Goal: Task Accomplishment & Management: Complete application form

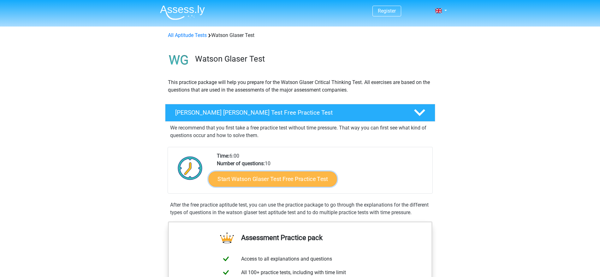
click at [310, 181] on link "Start Watson Glaser Test Free Practice Test" at bounding box center [272, 178] width 128 height 15
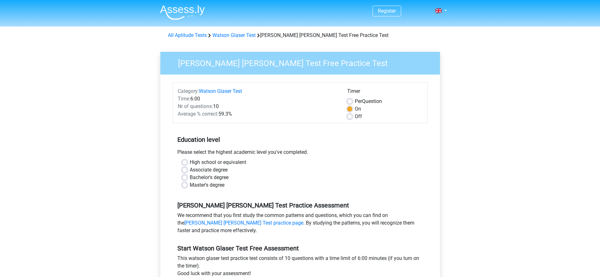
click at [219, 161] on label "High school or equivalent" at bounding box center [218, 162] width 56 height 8
click at [187, 161] on input "High school or equivalent" at bounding box center [184, 161] width 5 height 6
radio input "true"
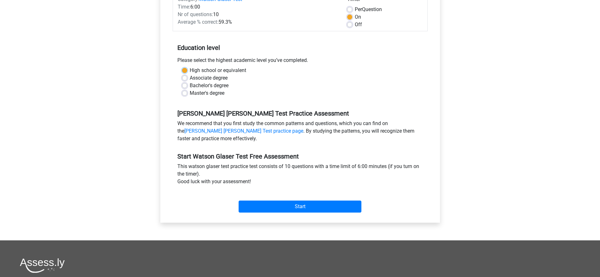
scroll to position [95, 0]
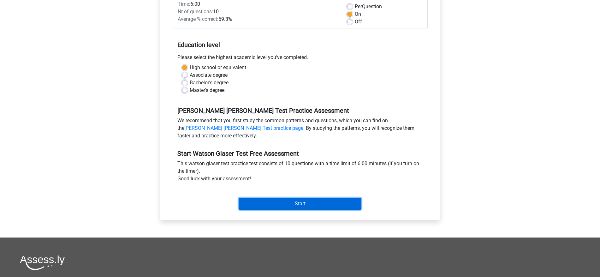
click at [301, 208] on input "Start" at bounding box center [300, 204] width 123 height 12
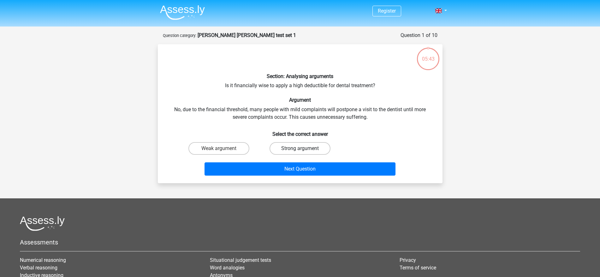
click at [286, 150] on label "Strong argument" at bounding box center [300, 148] width 61 height 13
click at [300, 150] on input "Strong argument" at bounding box center [302, 150] width 4 height 4
radio input "true"
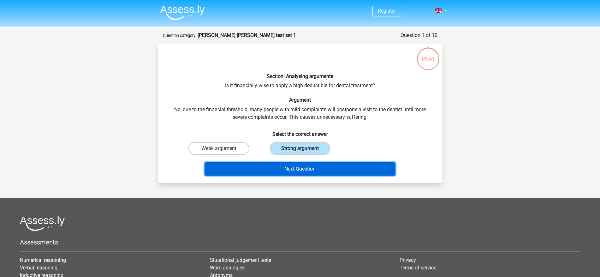
click at [272, 169] on button "Next Question" at bounding box center [300, 168] width 191 height 13
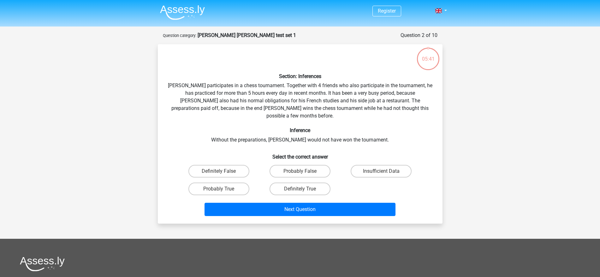
scroll to position [32, 0]
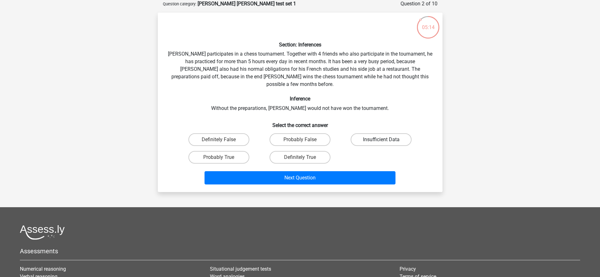
click at [377, 134] on label "Insufficient Data" at bounding box center [381, 139] width 61 height 13
click at [381, 139] on input "Insufficient Data" at bounding box center [383, 141] width 4 height 4
radio input "true"
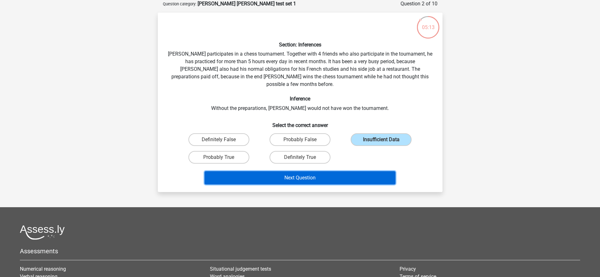
click at [304, 171] on button "Next Question" at bounding box center [300, 177] width 191 height 13
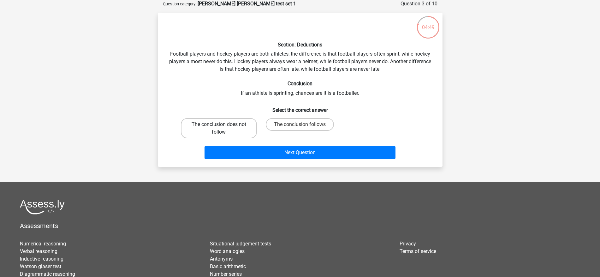
click at [247, 129] on label "The conclusion does not follow" at bounding box center [219, 128] width 76 height 20
click at [223, 128] on input "The conclusion does not follow" at bounding box center [221, 126] width 4 height 4
radio input "true"
click at [308, 128] on label "The conclusion follows" at bounding box center [300, 124] width 68 height 13
click at [304, 128] on input "The conclusion follows" at bounding box center [302, 126] width 4 height 4
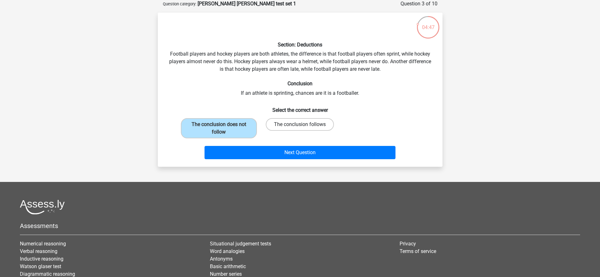
radio input "true"
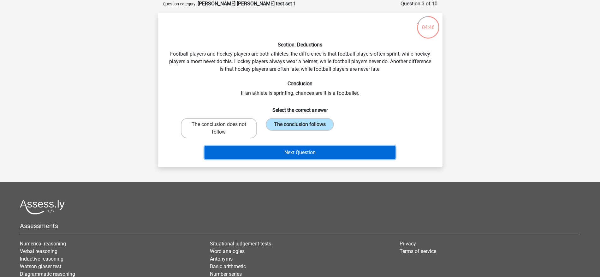
click at [312, 150] on button "Next Question" at bounding box center [300, 152] width 191 height 13
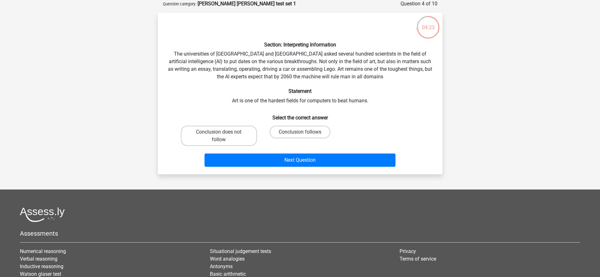
click at [300, 133] on input "Conclusion follows" at bounding box center [302, 134] width 4 height 4
radio input "true"
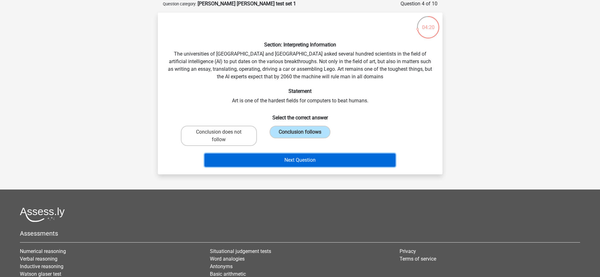
click at [347, 157] on button "Next Question" at bounding box center [300, 159] width 191 height 13
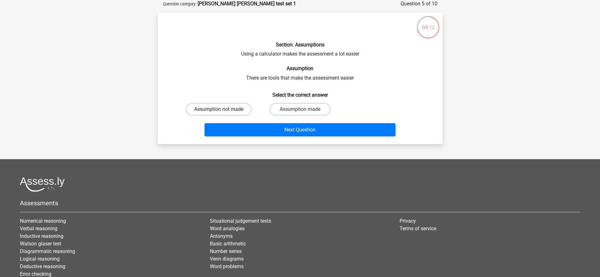
click at [241, 107] on label "Assumption not made" at bounding box center [219, 109] width 66 height 13
click at [223, 109] on input "Assumption not made" at bounding box center [221, 111] width 4 height 4
radio input "true"
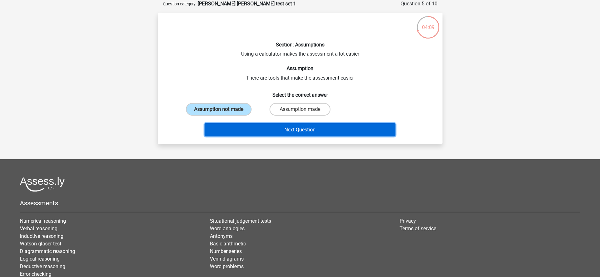
click at [297, 126] on button "Next Question" at bounding box center [300, 129] width 191 height 13
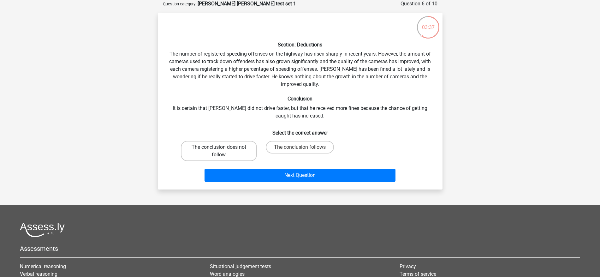
click at [253, 149] on label "The conclusion does not follow" at bounding box center [219, 151] width 76 height 20
click at [223, 149] on input "The conclusion does not follow" at bounding box center [221, 149] width 4 height 4
radio input "true"
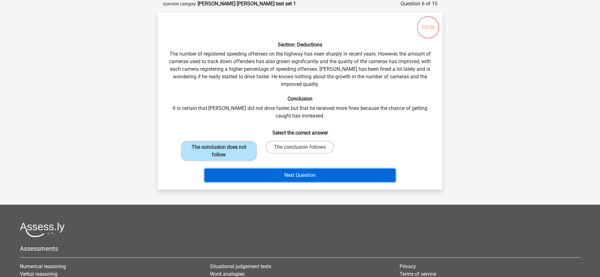
click at [281, 173] on button "Next Question" at bounding box center [300, 175] width 191 height 13
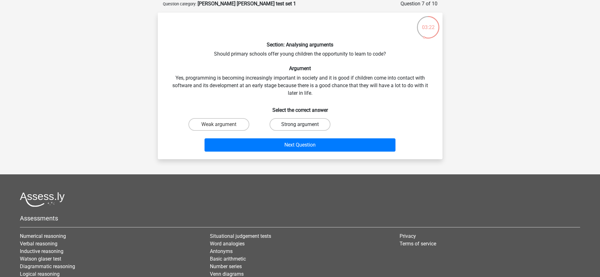
drag, startPoint x: 286, startPoint y: 124, endPoint x: 287, endPoint y: 129, distance: 5.4
click at [286, 124] on label "Strong argument" at bounding box center [300, 124] width 61 height 13
click at [300, 124] on input "Strong argument" at bounding box center [302, 126] width 4 height 4
radio input "true"
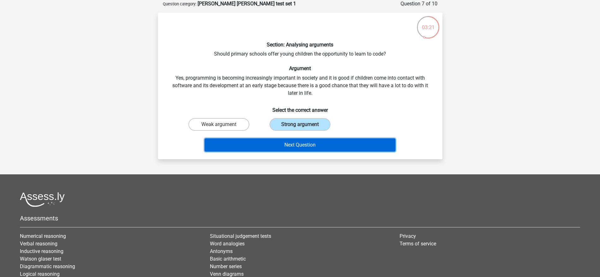
click at [288, 140] on button "Next Question" at bounding box center [300, 144] width 191 height 13
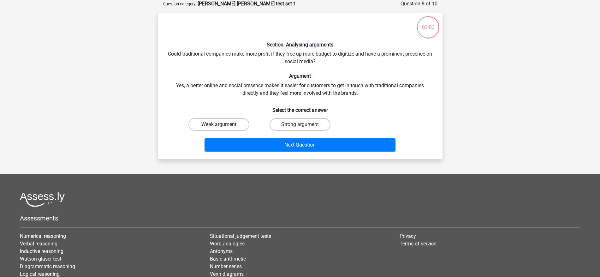
click at [241, 124] on label "Weak argument" at bounding box center [218, 124] width 61 height 13
click at [223, 124] on input "Weak argument" at bounding box center [221, 126] width 4 height 4
radio input "true"
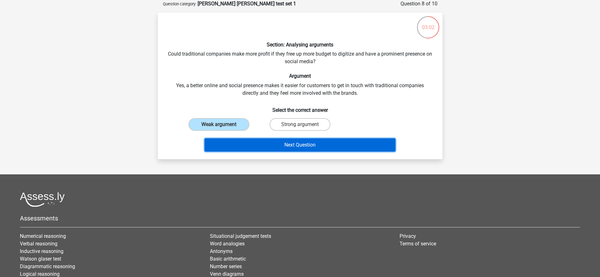
click at [292, 143] on button "Next Question" at bounding box center [300, 144] width 191 height 13
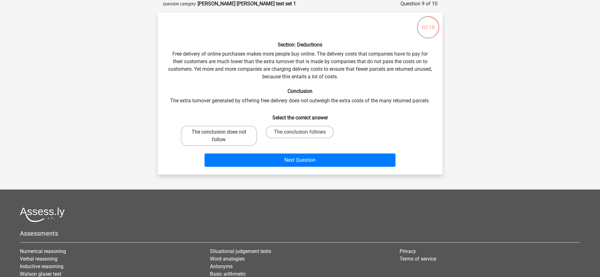
click at [246, 131] on label "The conclusion does not follow" at bounding box center [219, 136] width 76 height 20
click at [223, 132] on input "The conclusion does not follow" at bounding box center [221, 134] width 4 height 4
radio input "true"
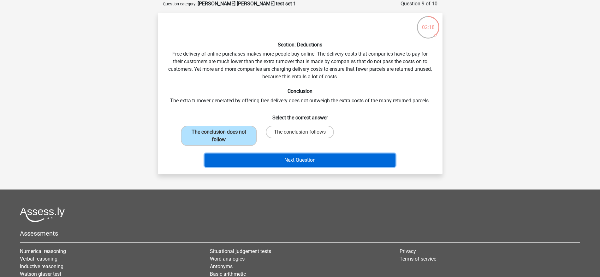
click at [289, 161] on button "Next Question" at bounding box center [300, 159] width 191 height 13
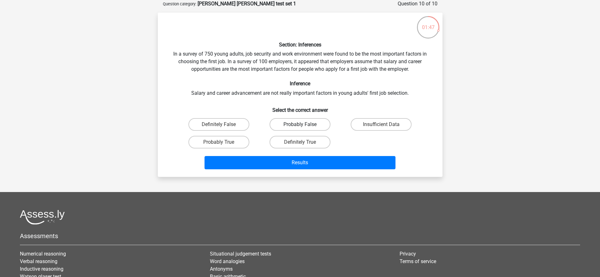
click at [302, 123] on label "Probably False" at bounding box center [300, 124] width 61 height 13
click at [302, 124] on input "Probably False" at bounding box center [302, 126] width 4 height 4
radio input "true"
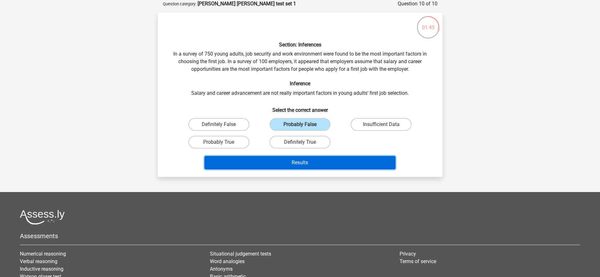
click at [337, 161] on button "Results" at bounding box center [300, 162] width 191 height 13
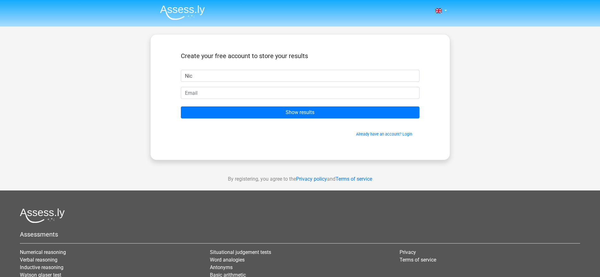
type input "Nic"
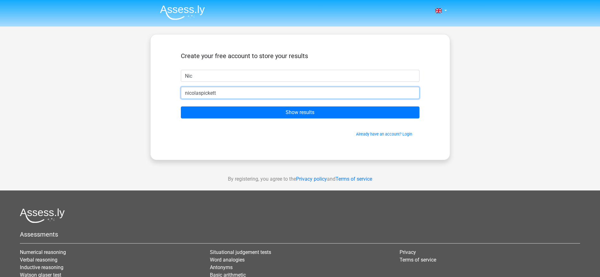
type input "[EMAIL_ADDRESS][DOMAIN_NAME]"
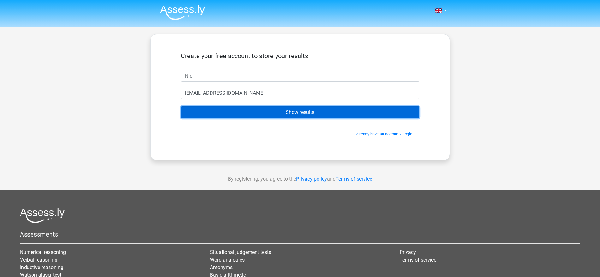
click at [301, 114] on input "Show results" at bounding box center [300, 112] width 239 height 12
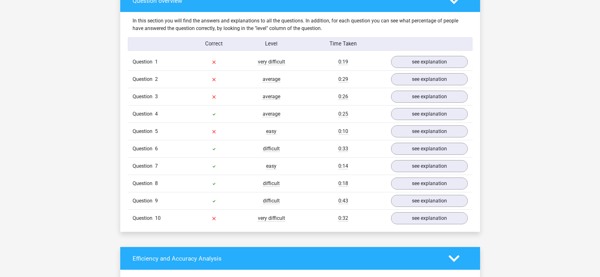
scroll to position [505, 0]
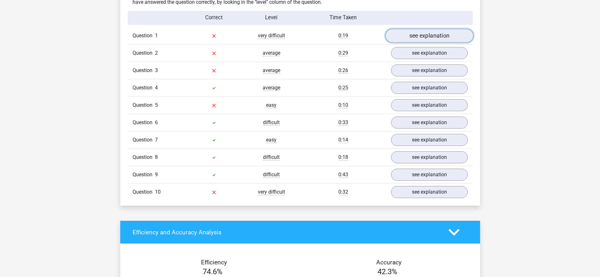
click at [402, 37] on link "see explanation" at bounding box center [429, 36] width 88 height 14
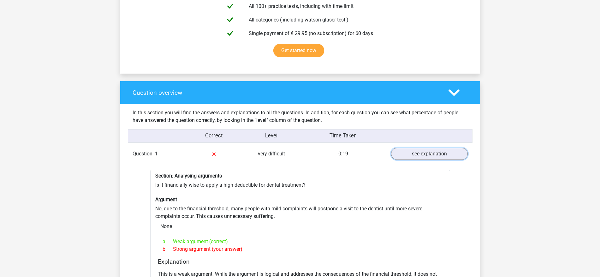
scroll to position [379, 0]
